Goal: Task Accomplishment & Management: Manage account settings

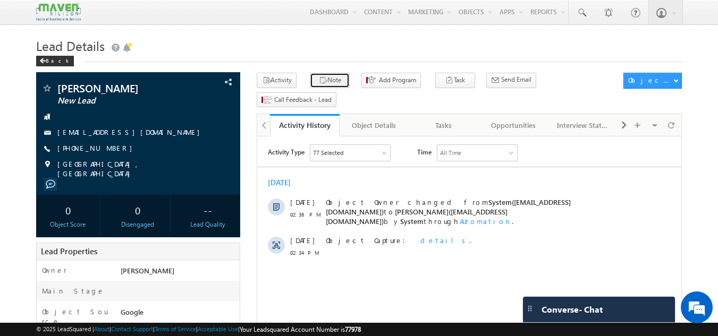
click at [319, 79] on icon "button" at bounding box center [323, 81] width 8 height 10
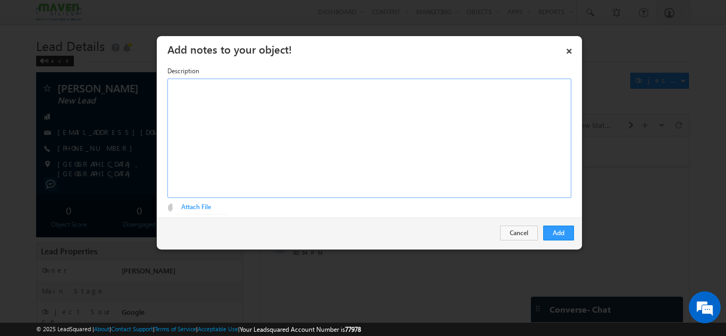
click at [289, 124] on div at bounding box center [369, 139] width 404 height 120
click at [289, 124] on div "Rich Text Editor, Description-inline-editor-div" at bounding box center [369, 139] width 404 height 120
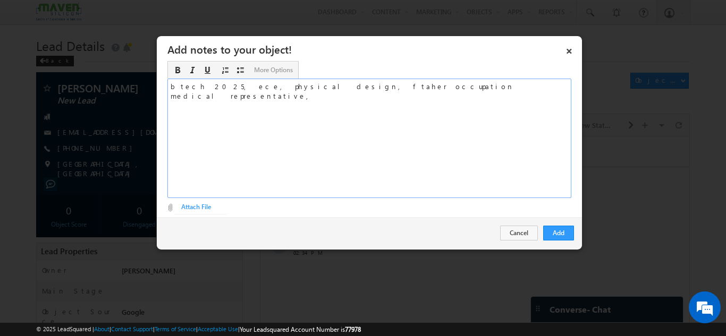
click at [275, 89] on div "btech 2025, ece, physical design, ftaher occupation medical representative," at bounding box center [369, 139] width 404 height 120
click at [404, 92] on div "btech 2025, ece, physical design, father occupation medical representative," at bounding box center [369, 139] width 404 height 120
click at [559, 235] on button "Add" at bounding box center [558, 233] width 31 height 15
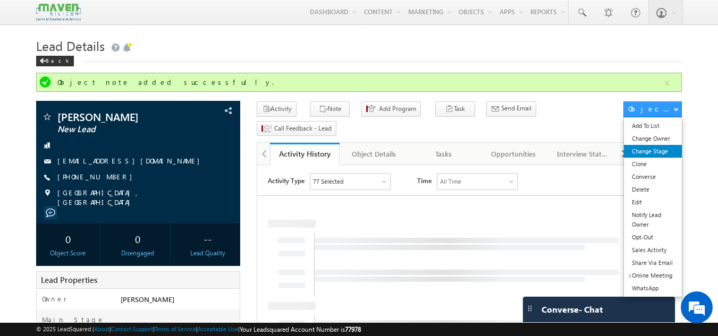
click at [648, 152] on link "Change Stage" at bounding box center [653, 151] width 58 height 13
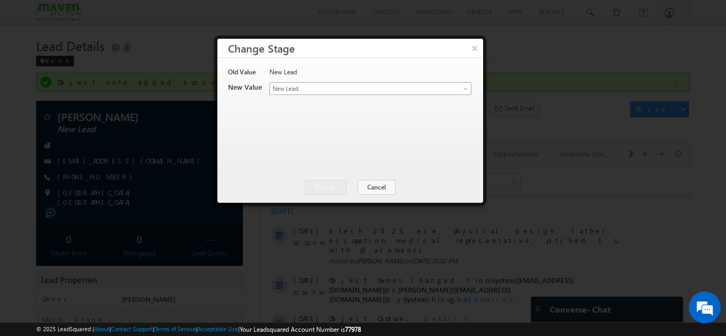
click at [406, 84] on span "New Lead" at bounding box center [353, 89] width 166 height 10
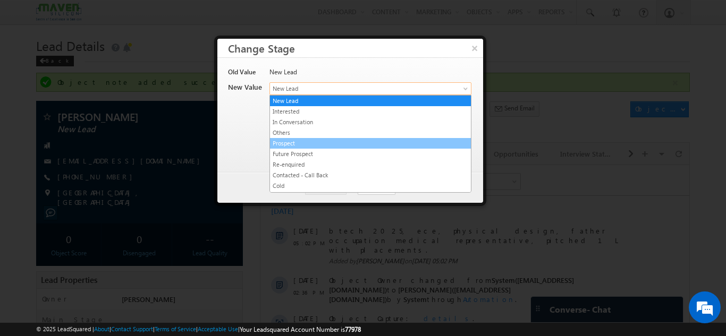
click at [301, 146] on link "Prospect" at bounding box center [370, 144] width 201 height 10
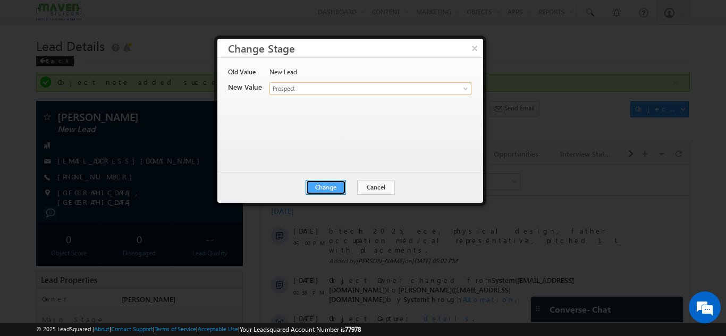
click at [327, 186] on button "Change" at bounding box center [325, 187] width 40 height 15
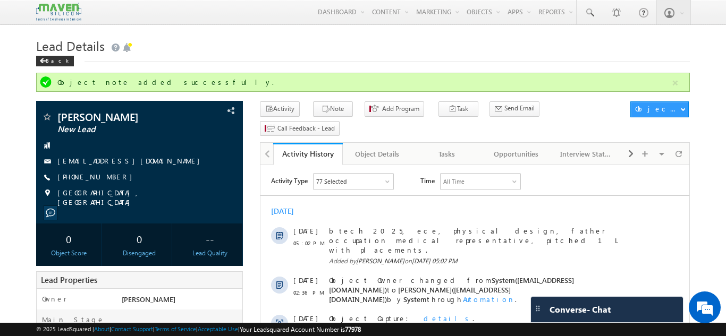
click at [475, 55] on h1 "Lead Details" at bounding box center [362, 45] width 653 height 21
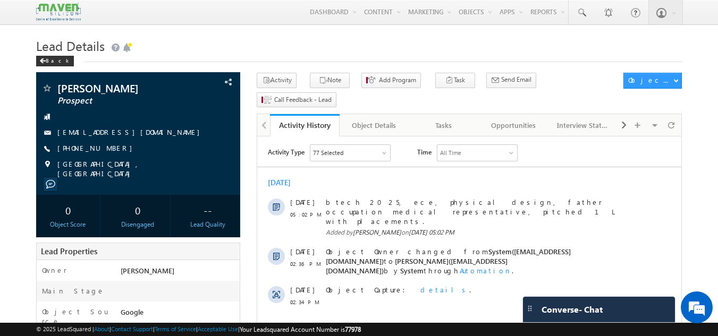
click at [435, 45] on h1 "Lead Details" at bounding box center [359, 45] width 646 height 21
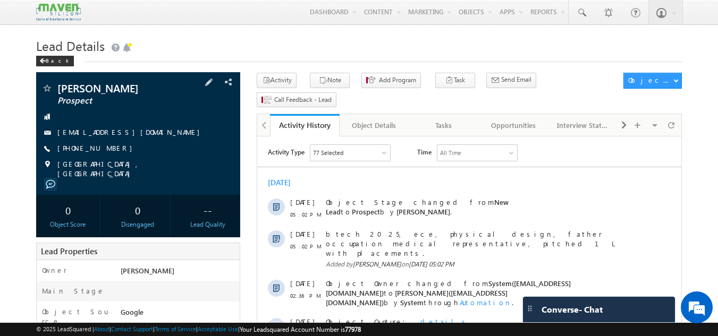
drag, startPoint x: 0, startPoint y: 0, endPoint x: 108, endPoint y: 147, distance: 182.8
click at [108, 147] on div "+91-9449590476" at bounding box center [138, 148] width 194 height 11
copy div "+91-9449590476"
click at [198, 45] on h1 "Lead Details" at bounding box center [359, 45] width 646 height 21
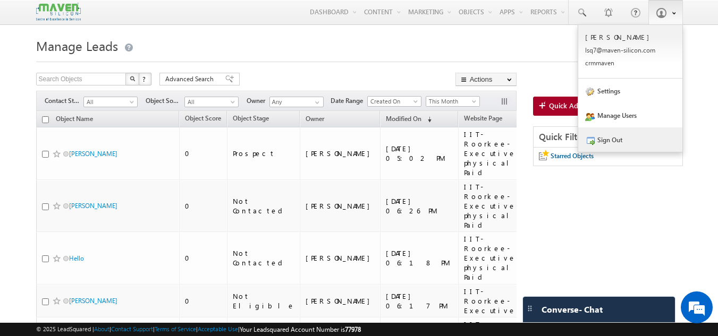
click at [599, 141] on link "Sign Out" at bounding box center [630, 139] width 104 height 24
